Goal: Entertainment & Leisure: Consume media (video, audio)

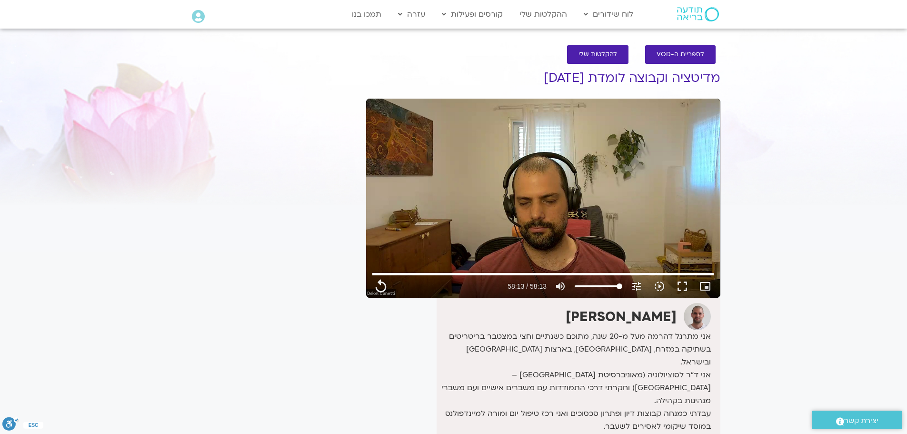
drag, startPoint x: 546, startPoint y: 77, endPoint x: 584, endPoint y: 77, distance: 37.6
click at [584, 77] on h1 "מדיטציה וקבוצה לומדת [DATE]" at bounding box center [543, 78] width 354 height 14
click at [546, 73] on h1 "מדיטציה וקבוצה לומדת [DATE]" at bounding box center [543, 78] width 354 height 14
drag, startPoint x: 544, startPoint y: 76, endPoint x: 718, endPoint y: 77, distance: 173.3
click at [718, 77] on h1 "מדיטציה וקבוצה לומדת [DATE]" at bounding box center [543, 78] width 354 height 14
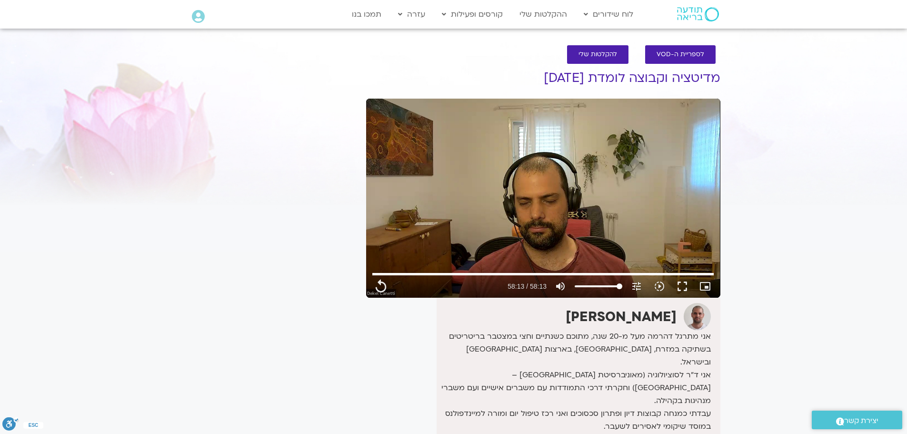
copy h1 "מדיטציה וקבוצה לומדת [DATE]"
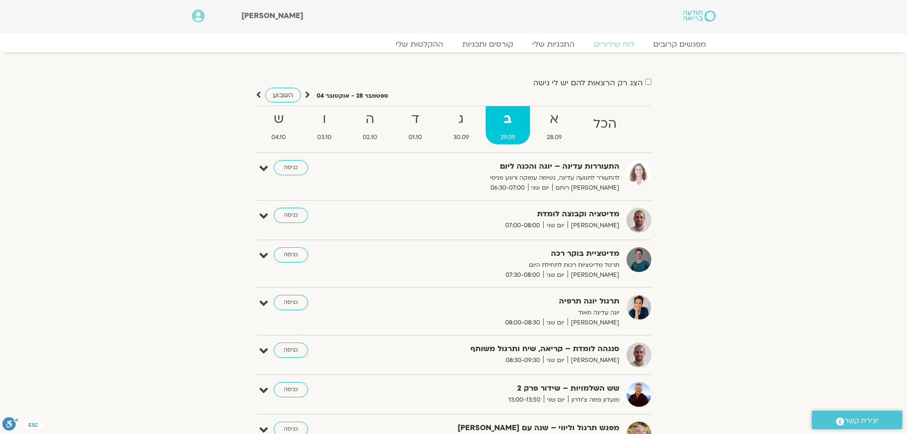
click at [308, 91] on icon at bounding box center [307, 95] width 5 height 10
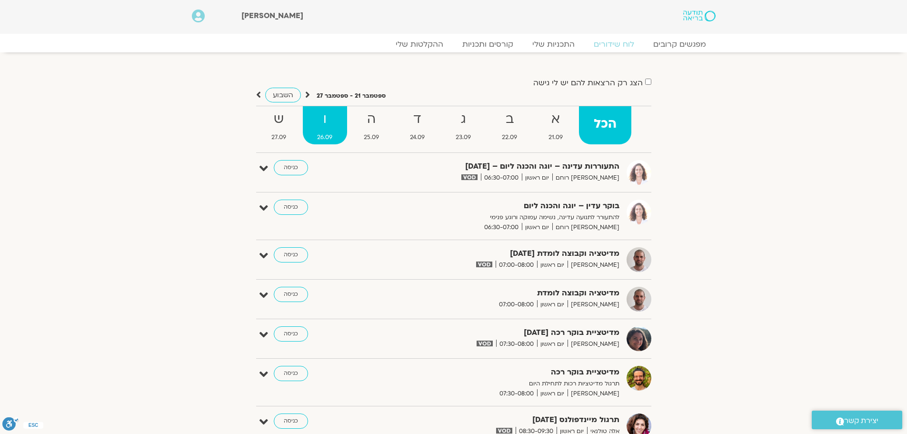
click at [323, 124] on strong "ו" at bounding box center [325, 119] width 44 height 21
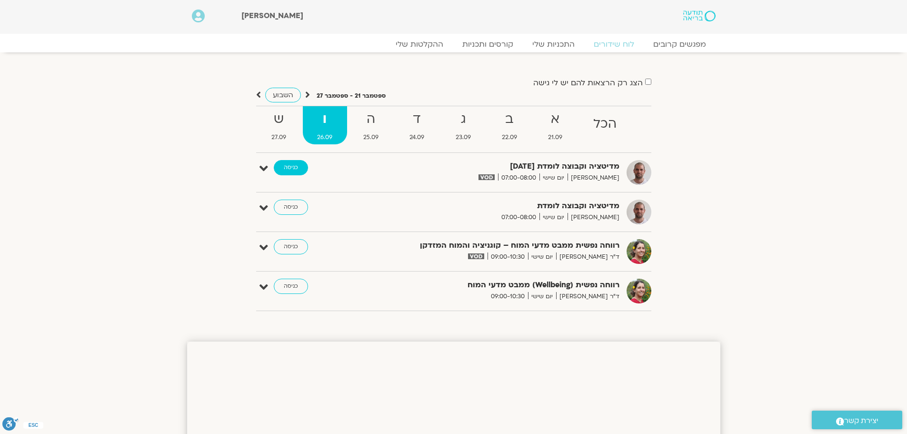
click at [294, 171] on link "כניסה" at bounding box center [291, 167] width 34 height 15
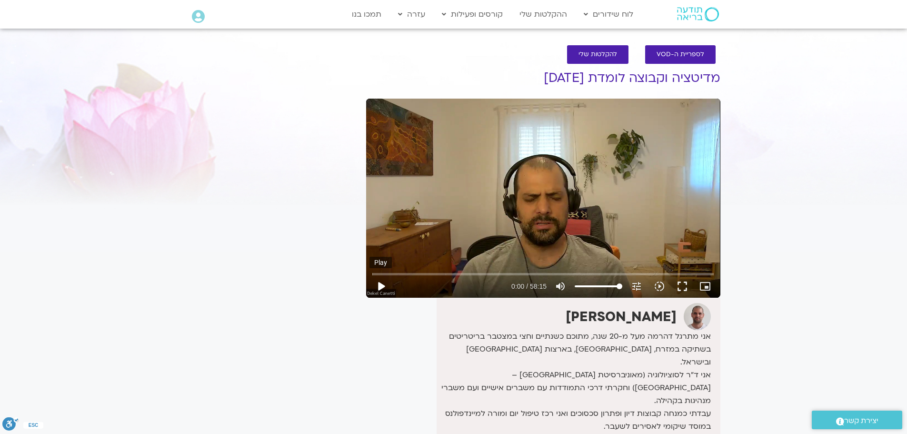
click at [381, 285] on button "play_arrow" at bounding box center [380, 286] width 23 height 23
click at [379, 274] on input "Seek" at bounding box center [542, 274] width 341 height 6
click at [375, 274] on input "Seek" at bounding box center [542, 274] width 341 height 6
drag, startPoint x: 373, startPoint y: 274, endPoint x: 364, endPoint y: 274, distance: 9.5
click at [372, 274] on input "Seek" at bounding box center [542, 274] width 341 height 6
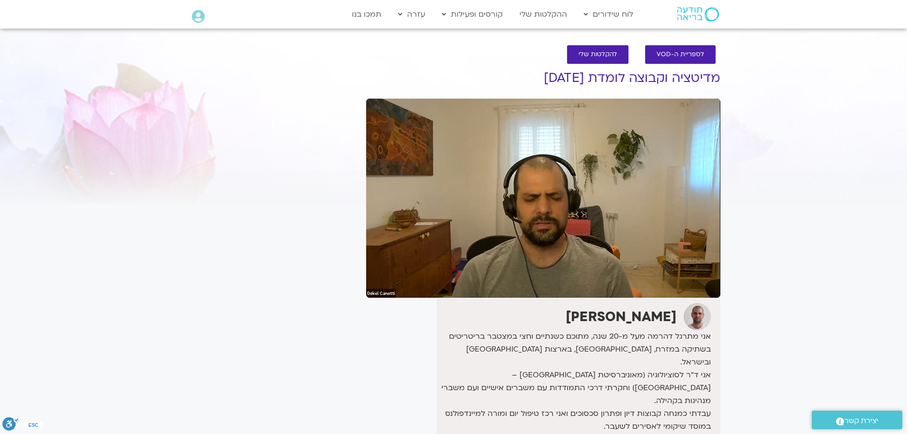
type input "1579.010441"
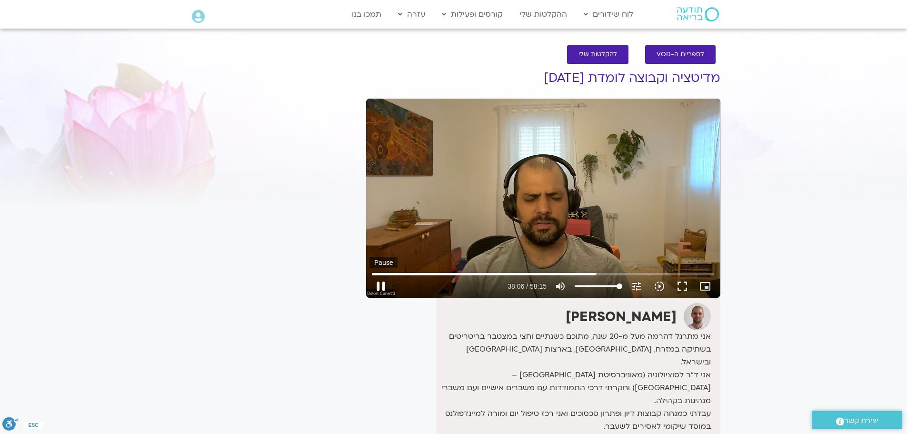
click at [382, 286] on button "pause" at bounding box center [380, 286] width 23 height 23
type input "2286.054165"
